Goal: Transaction & Acquisition: Purchase product/service

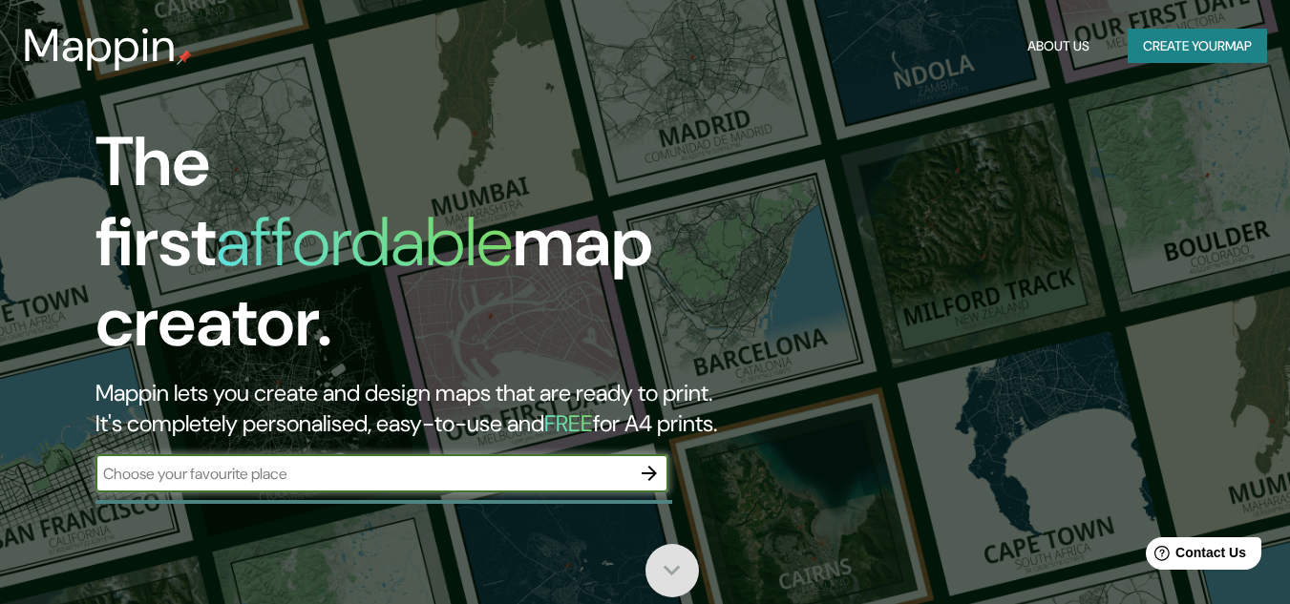
click at [671, 571] on icon at bounding box center [671, 570] width 33 height 33
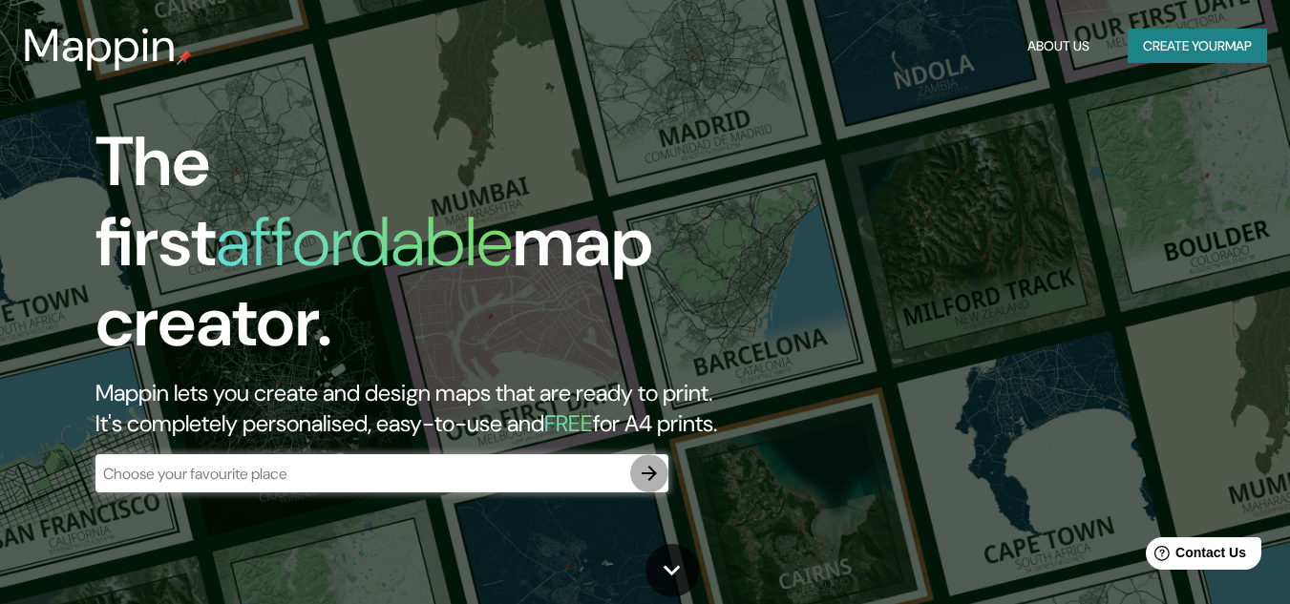
click at [661, 457] on button "button" at bounding box center [649, 473] width 38 height 38
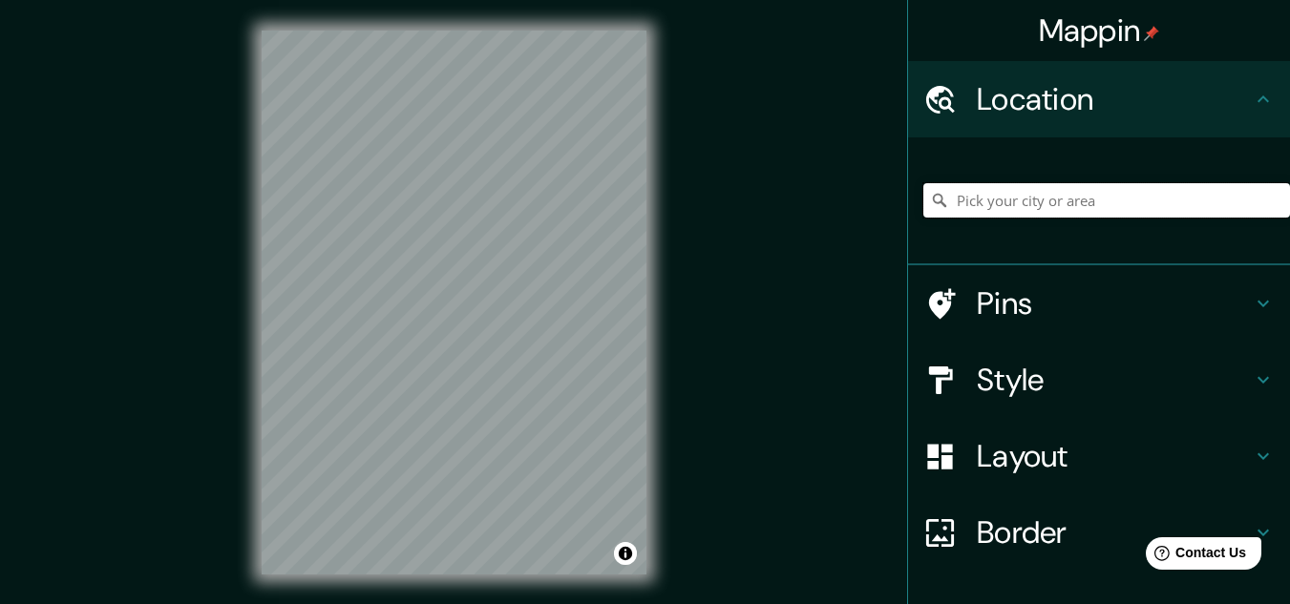
click at [967, 194] on input "Pick your city or area" at bounding box center [1106, 200] width 367 height 34
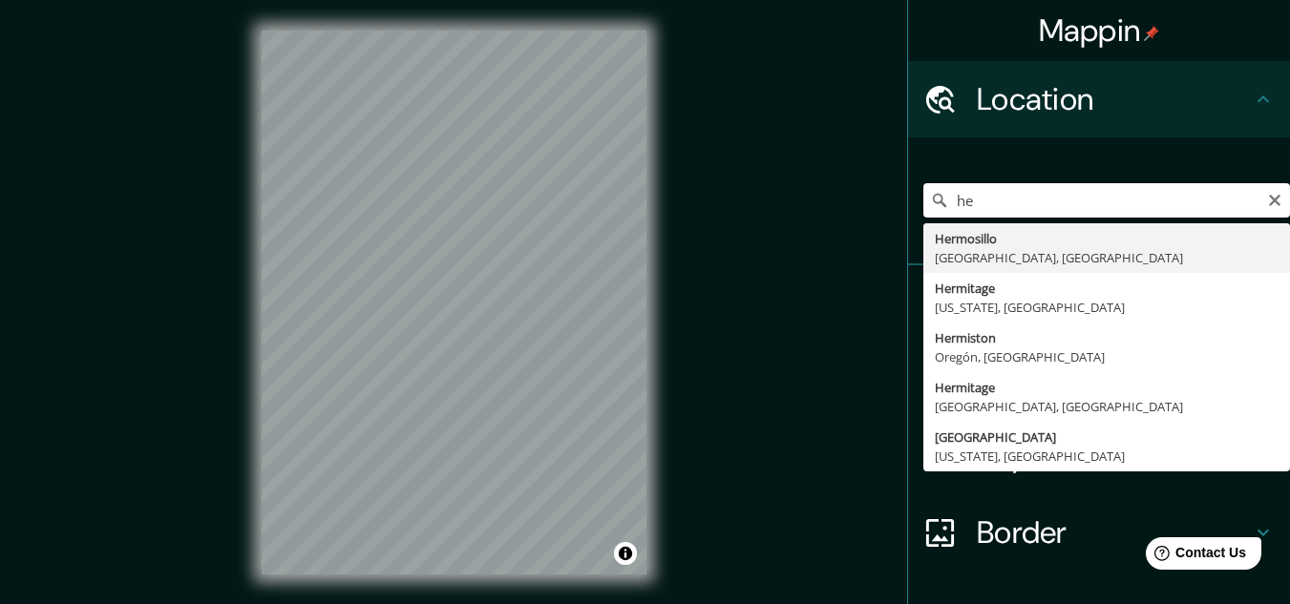
type input "h"
type input "e"
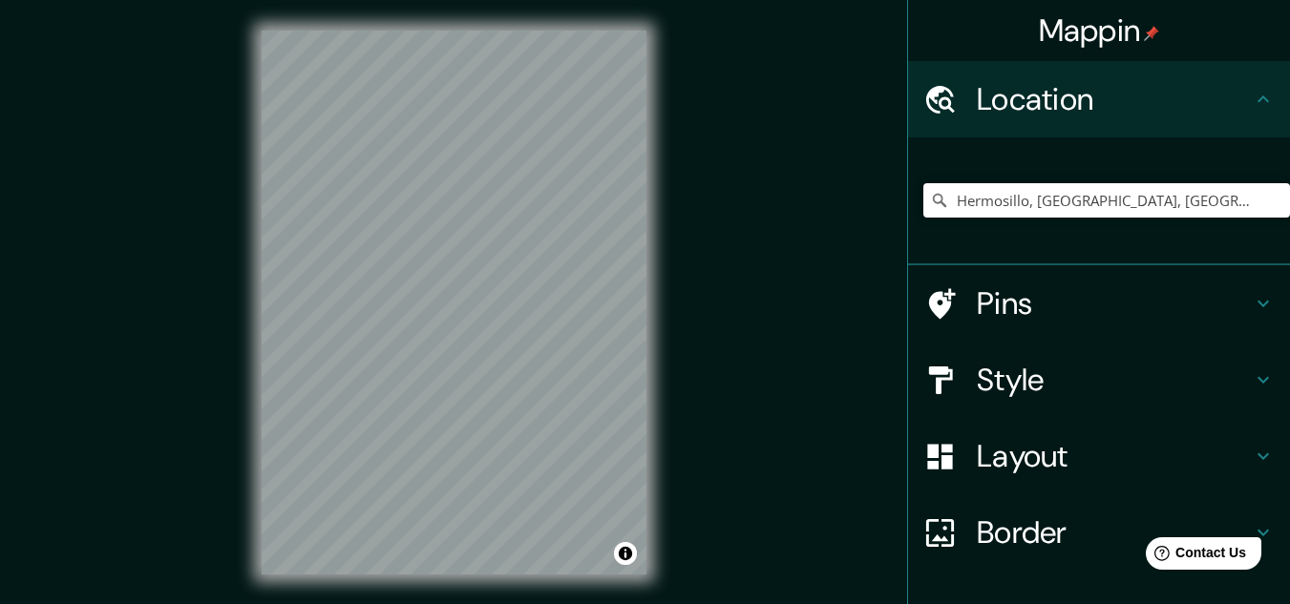
click at [702, 411] on div "Mappin Location [GEOGRAPHIC_DATA], [GEOGRAPHIC_DATA], [GEOGRAPHIC_DATA] [GEOGRA…" at bounding box center [645, 318] width 1290 height 636
click at [742, 221] on div "Mappin Location [GEOGRAPHIC_DATA], [GEOGRAPHIC_DATA], [GEOGRAPHIC_DATA] [GEOGRA…" at bounding box center [645, 318] width 1290 height 636
click at [204, 385] on div "Mappin Location [GEOGRAPHIC_DATA], [GEOGRAPHIC_DATA], [GEOGRAPHIC_DATA] [GEOGRA…" at bounding box center [645, 318] width 1290 height 636
click at [515, 590] on div "© Mapbox © OpenStreetMap Improve this map" at bounding box center [454, 302] width 446 height 605
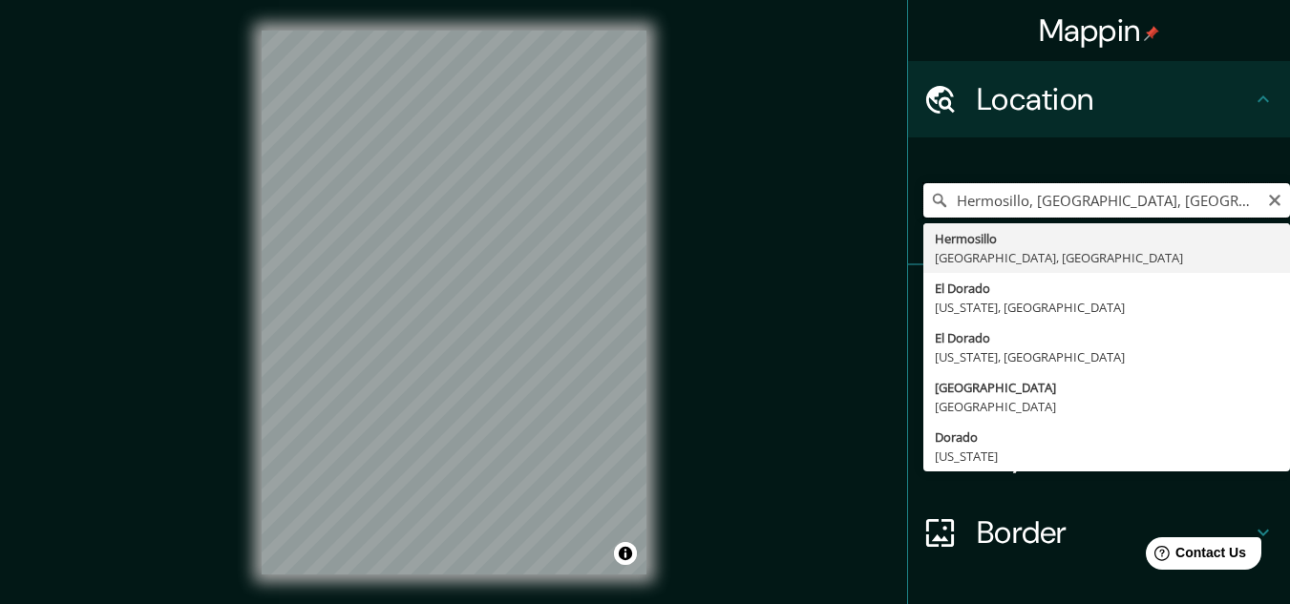
click at [1150, 209] on input "Hermosillo, [GEOGRAPHIC_DATA], [GEOGRAPHIC_DATA]" at bounding box center [1106, 200] width 367 height 34
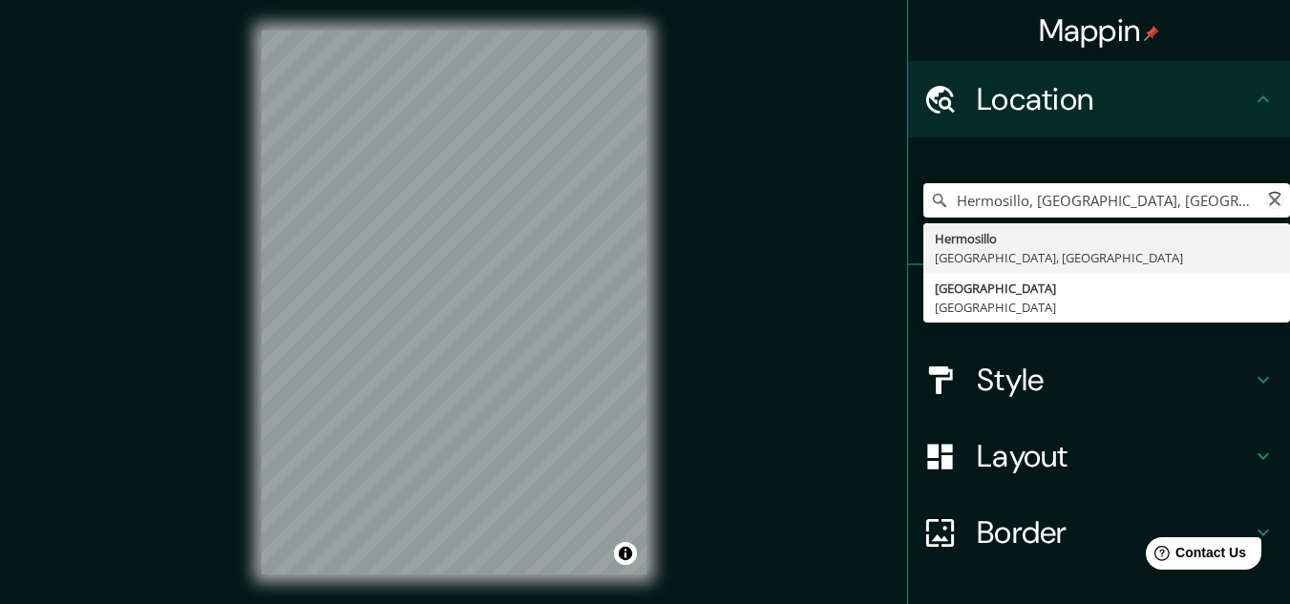
type input "Hermosillo, [GEOGRAPHIC_DATA], [GEOGRAPHIC_DATA]"
